Goal: Contribute content

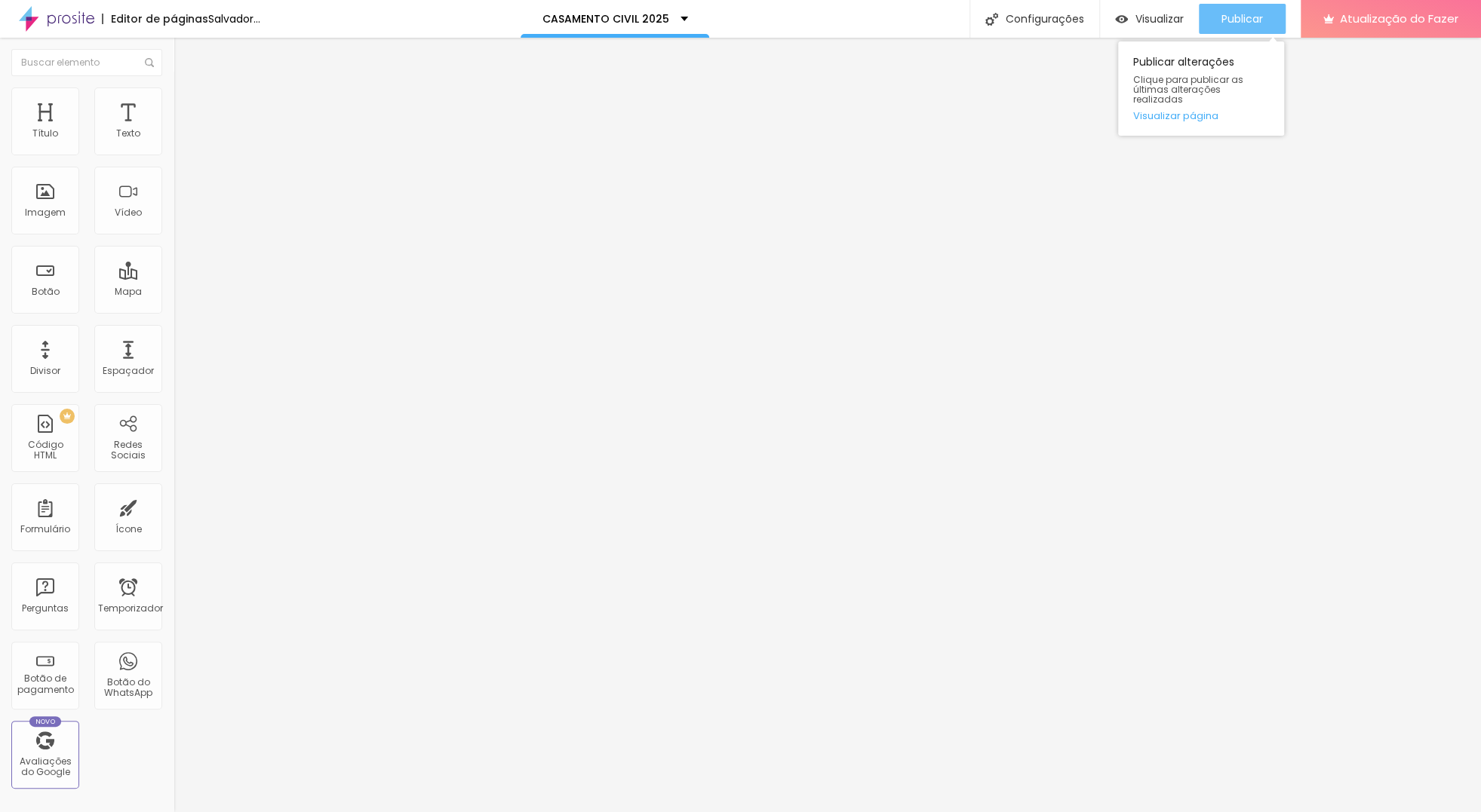
click at [1246, 18] on font "Publicar" at bounding box center [1242, 19] width 42 height 16
click at [1267, 17] on button "Publicar" at bounding box center [1241, 18] width 87 height 30
click at [1262, 9] on div "Publicar" at bounding box center [1242, 18] width 42 height 30
